Goal: Information Seeking & Learning: Learn about a topic

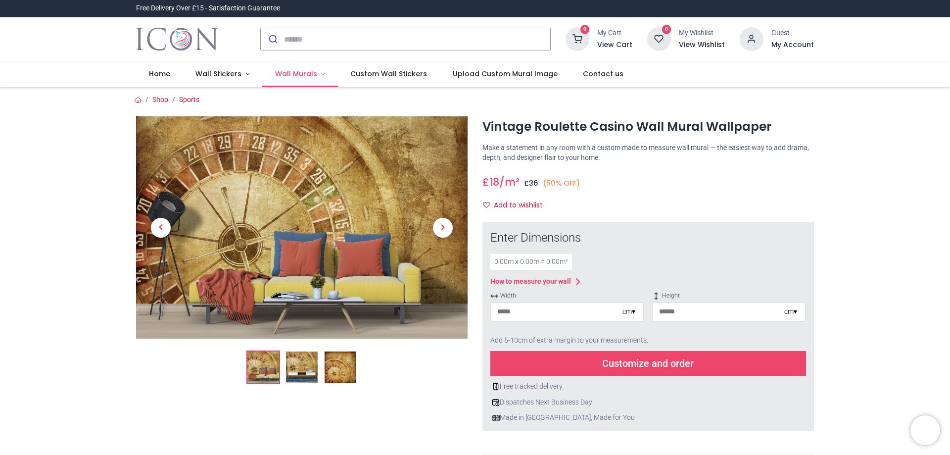
click at [289, 75] on span "Wall Murals" at bounding box center [296, 74] width 42 height 10
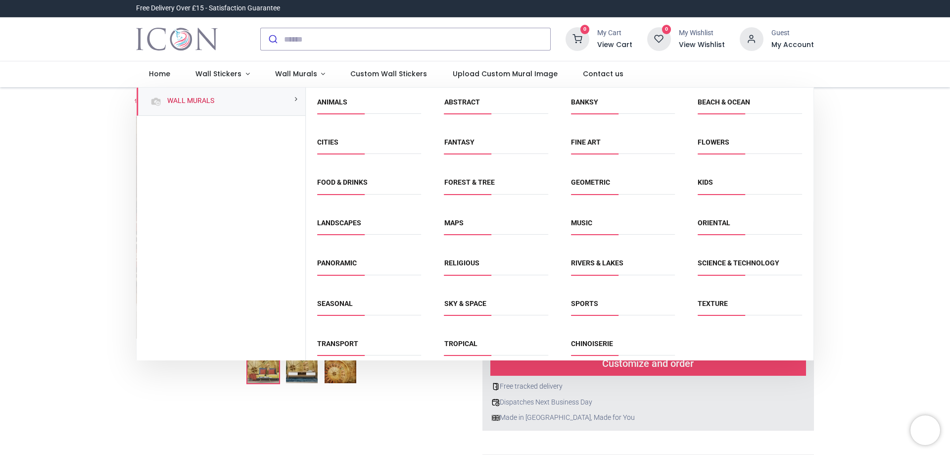
click at [584, 306] on link "Sports" at bounding box center [584, 303] width 27 height 8
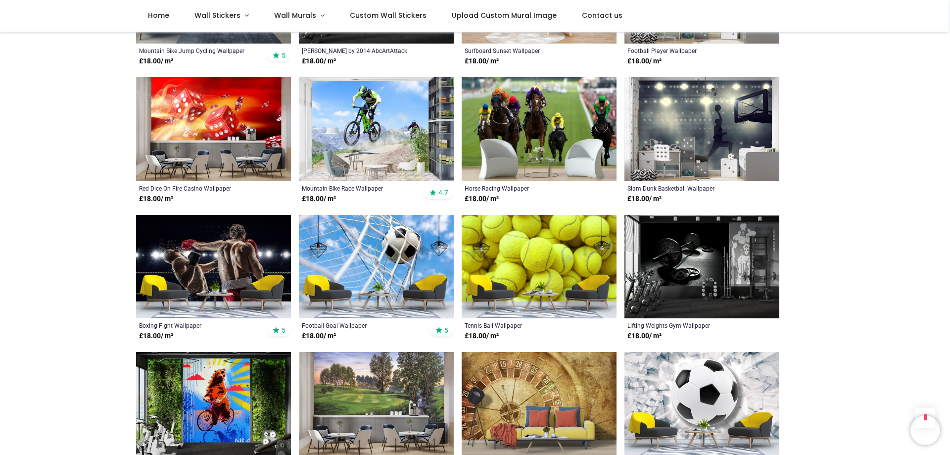
scroll to position [427, 0]
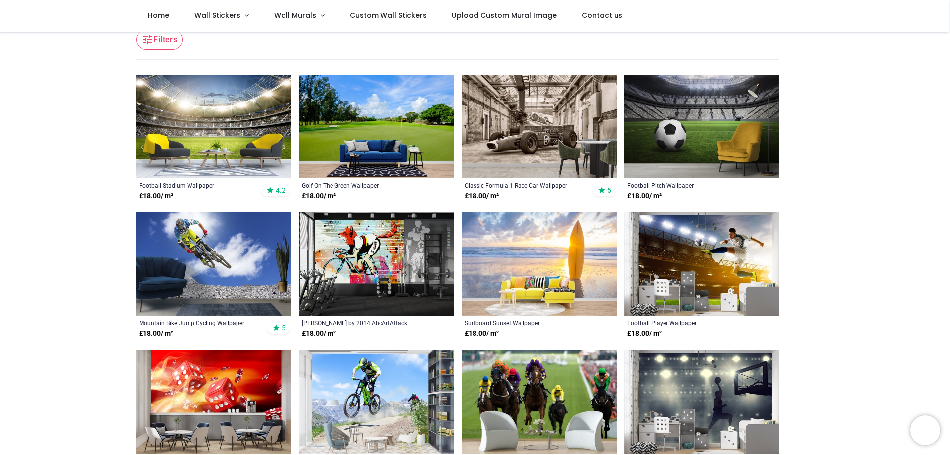
scroll to position [143, 0]
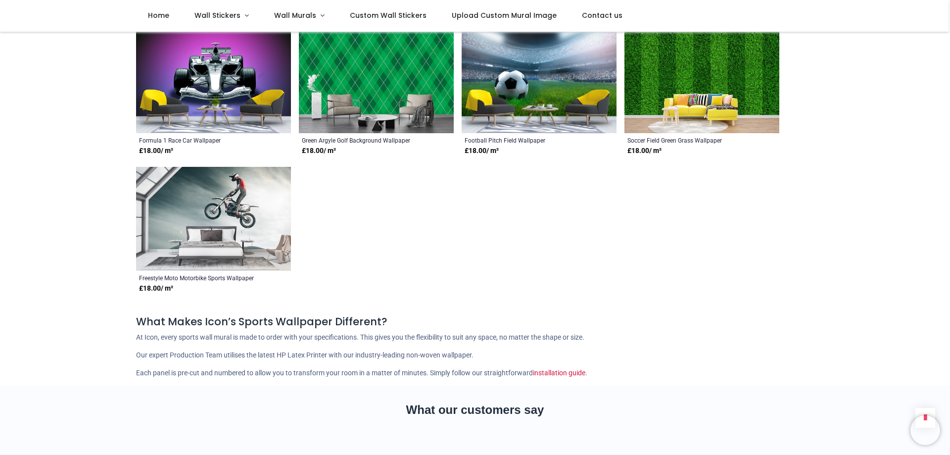
scroll to position [1886, 0]
